Goal: Information Seeking & Learning: Learn about a topic

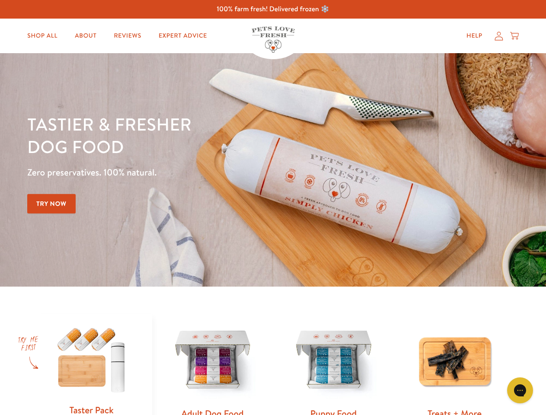
click at [273, 207] on div "Tastier & fresher dog food Zero preservatives. 100% natural. Try Now" at bounding box center [191, 170] width 328 height 114
click at [520, 390] on icon "Gorgias live chat" at bounding box center [520, 390] width 8 height 8
